Goal: Information Seeking & Learning: Learn about a topic

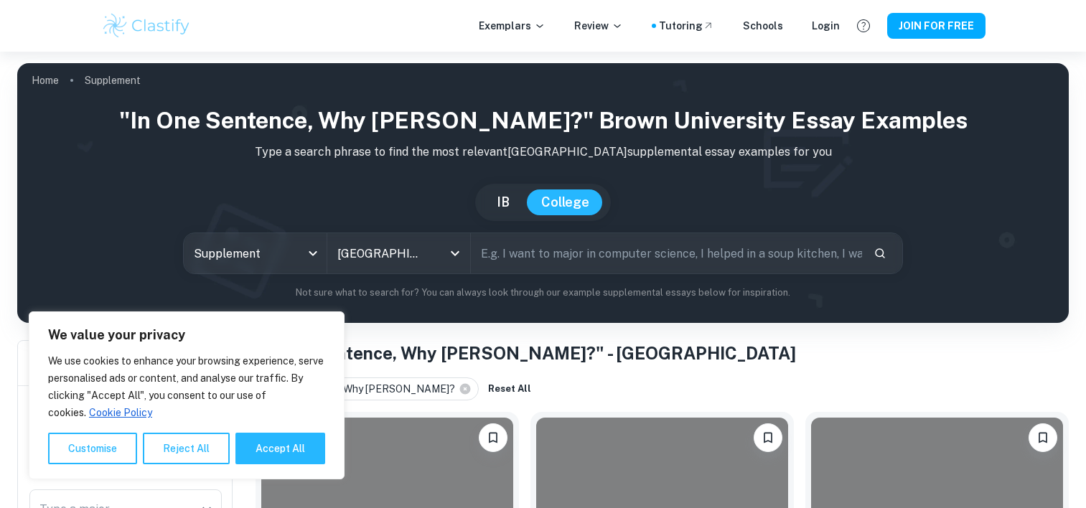
scroll to position [167, 0]
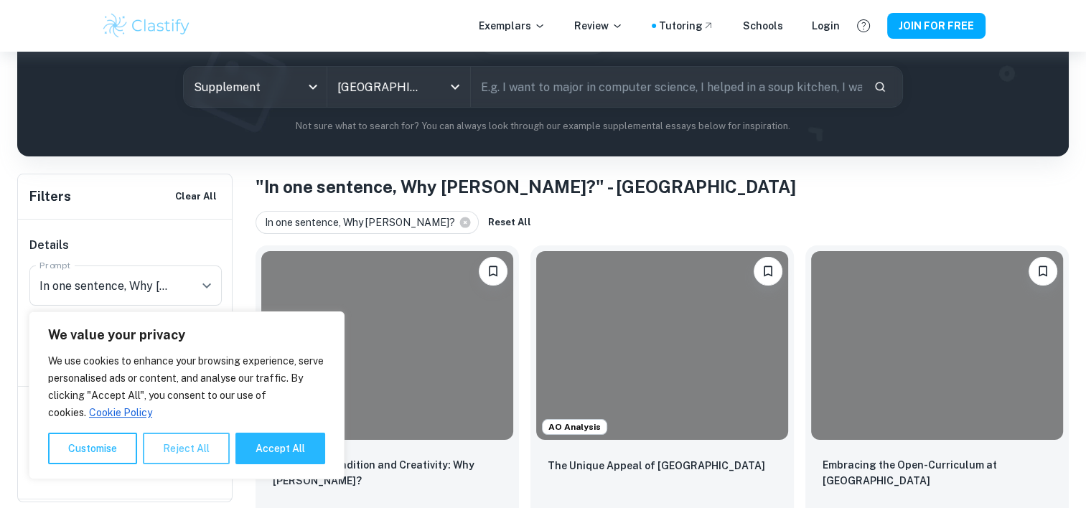
click at [184, 448] on button "Reject All" at bounding box center [186, 449] width 87 height 32
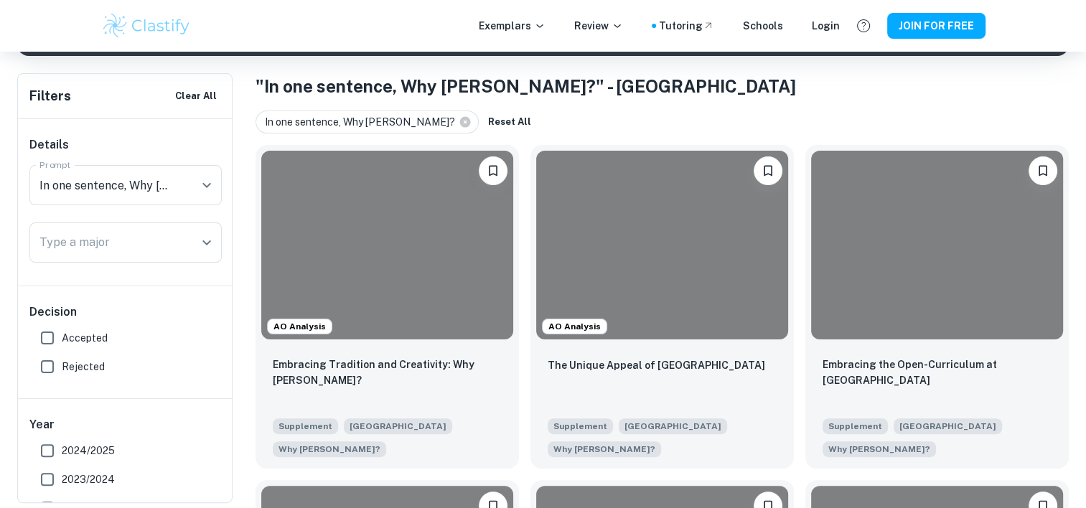
scroll to position [267, 0]
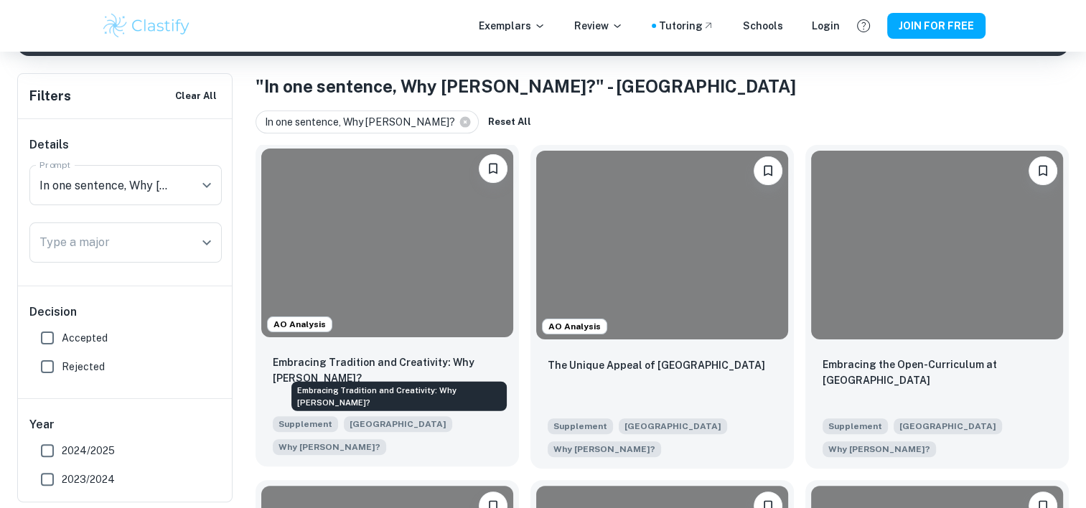
click at [411, 356] on p "Embracing Tradition and Creativity: Why Brown?" at bounding box center [387, 371] width 229 height 32
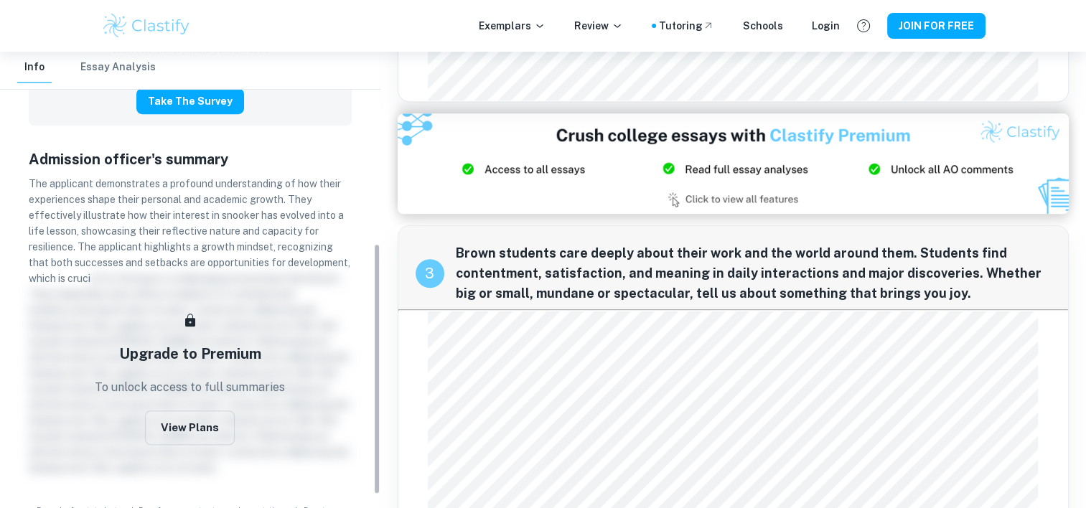
scroll to position [348, 0]
click at [208, 429] on button "View Plans" at bounding box center [190, 427] width 90 height 34
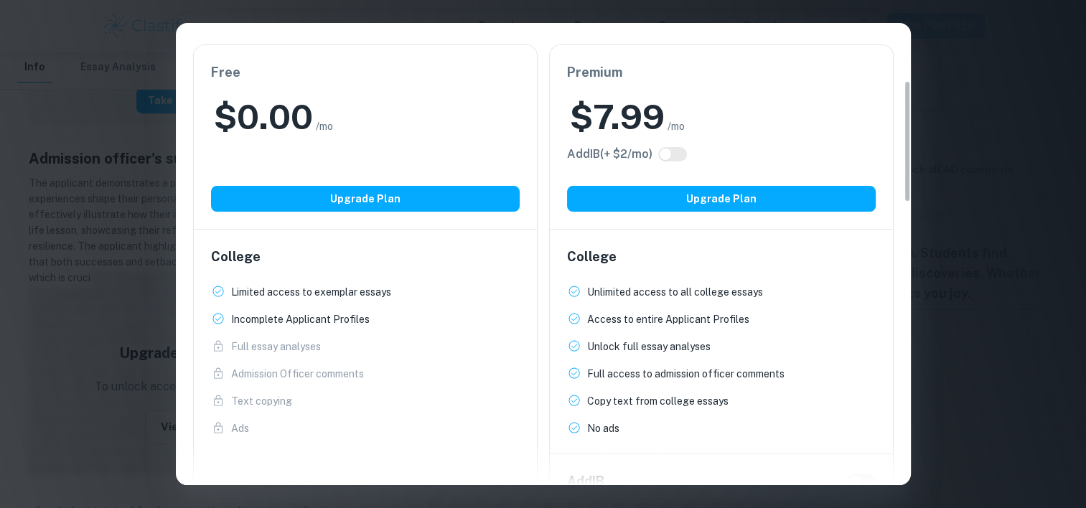
scroll to position [0, 0]
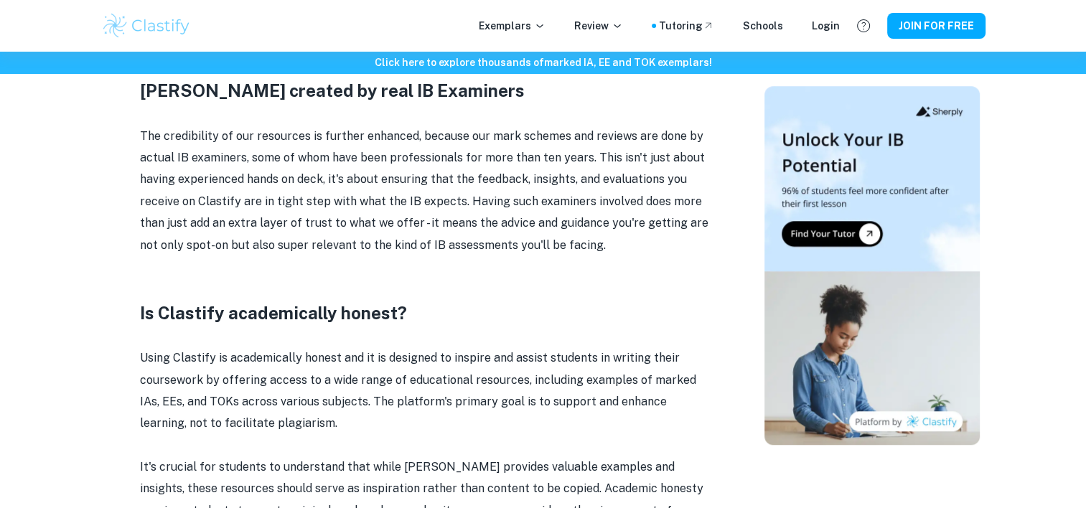
scroll to position [1244, 0]
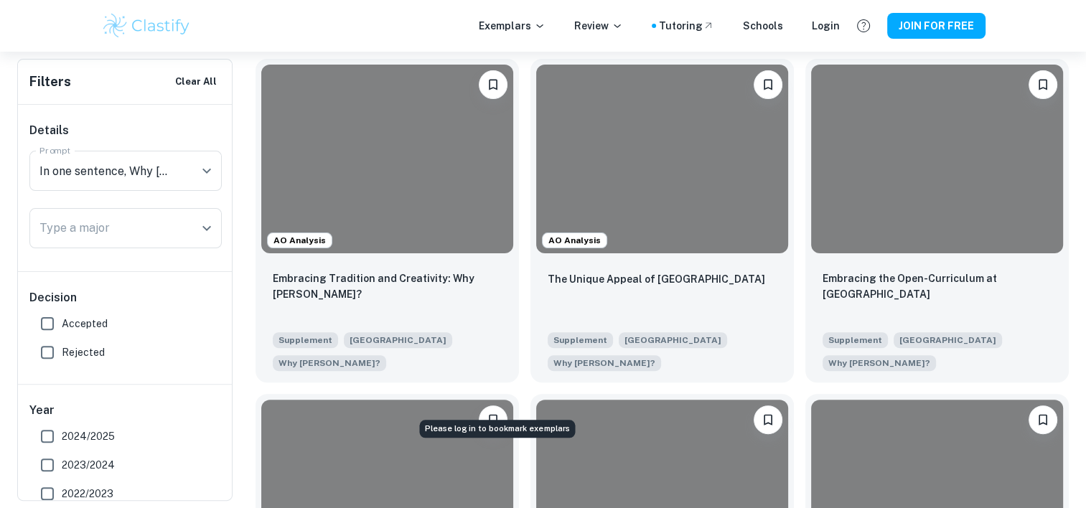
scroll to position [353, 0]
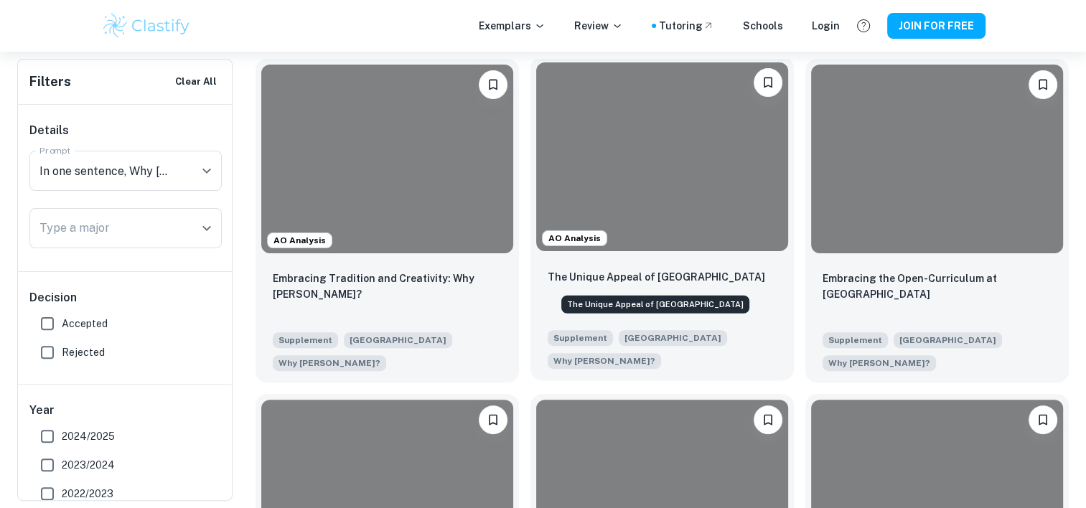
click at [689, 274] on p "The Unique Appeal of [GEOGRAPHIC_DATA]" at bounding box center [657, 277] width 218 height 16
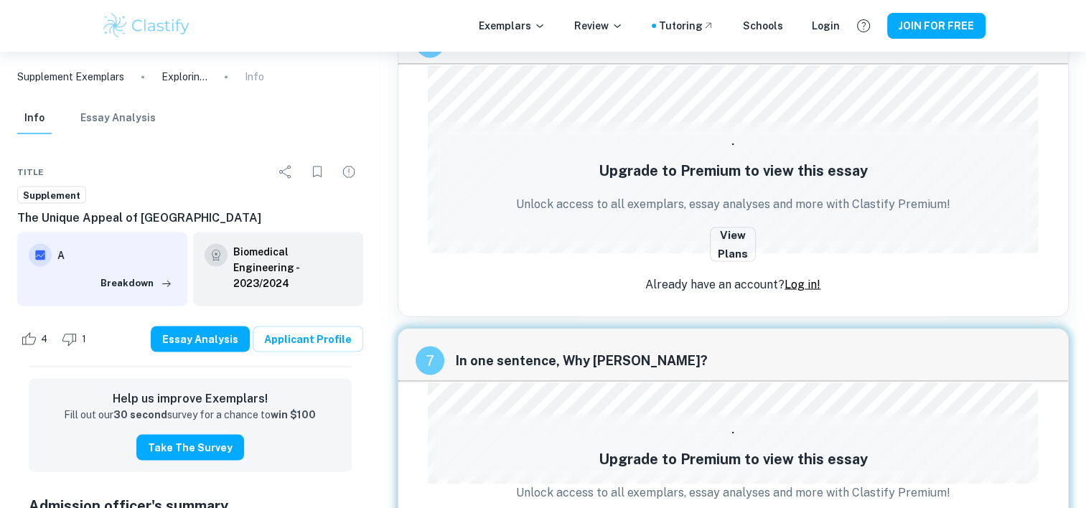
scroll to position [2560, 0]
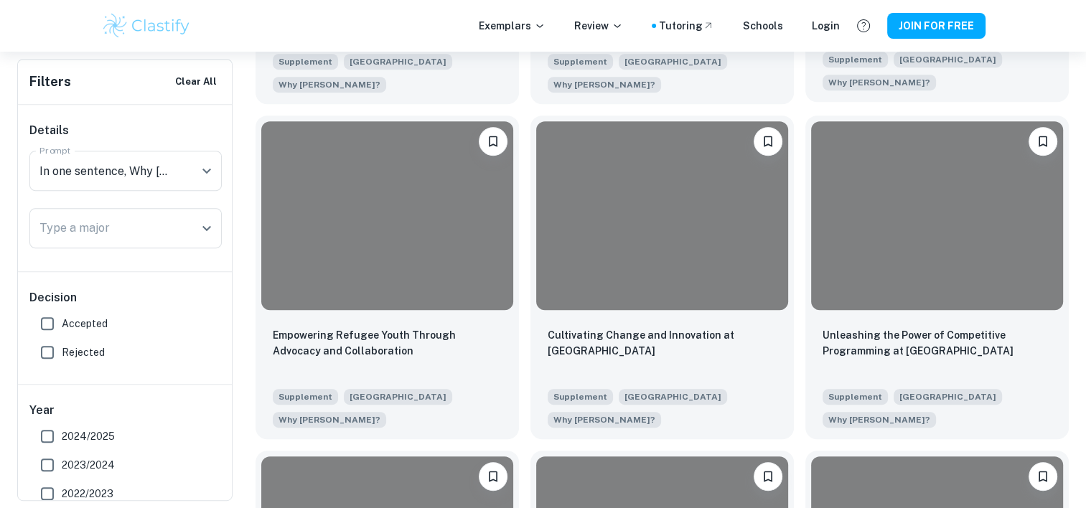
scroll to position [633, 0]
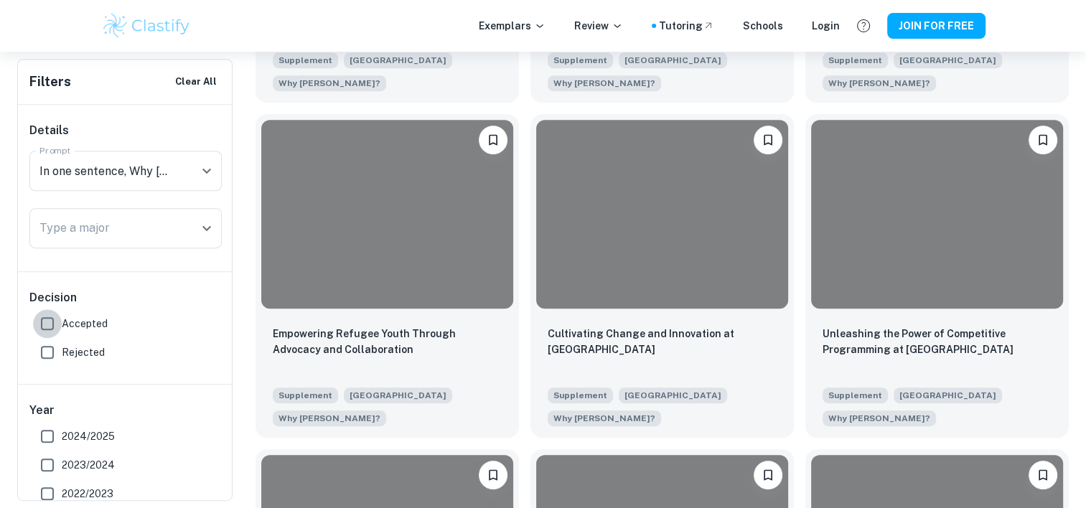
click at [47, 316] on input "Accepted" at bounding box center [47, 323] width 29 height 29
checkbox input "true"
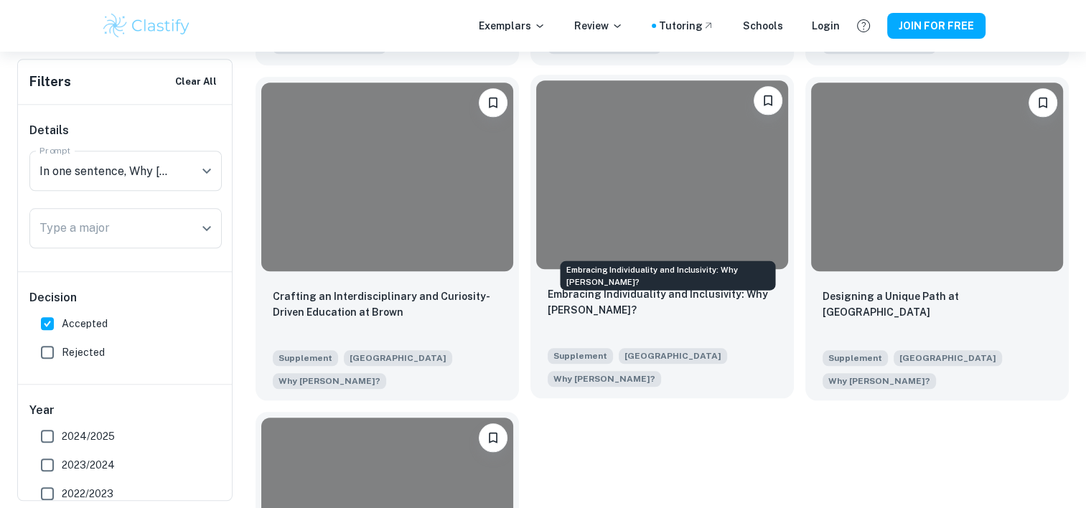
scroll to position [1341, 0]
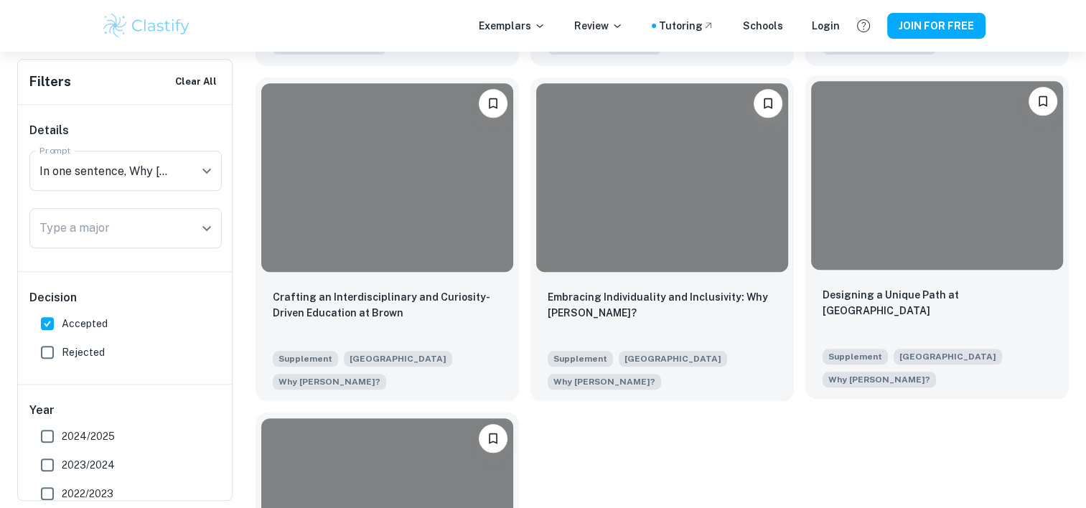
click at [877, 287] on div "Designing a Unique Path at [GEOGRAPHIC_DATA]" at bounding box center [937, 311] width 229 height 49
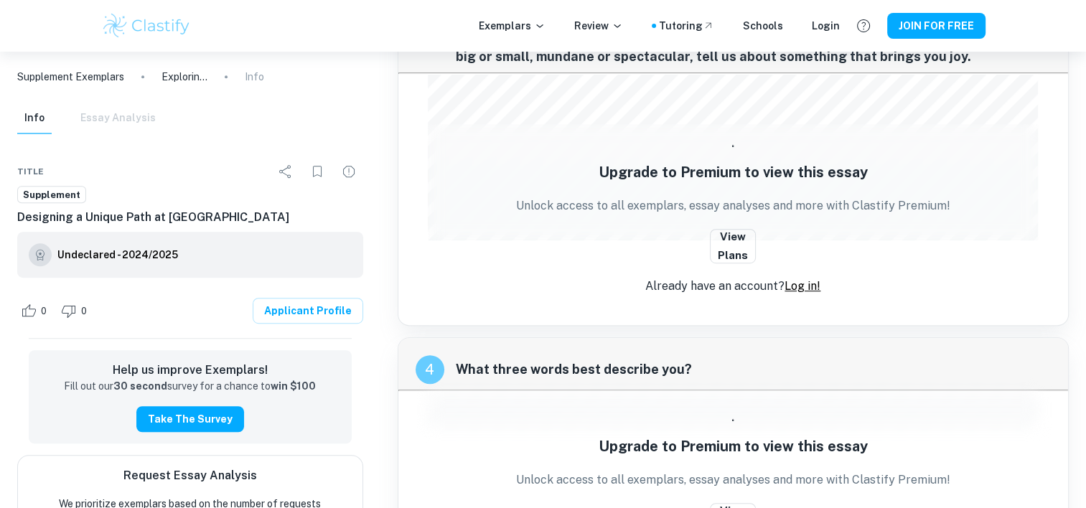
scroll to position [800, 0]
